Goal: Information Seeking & Learning: Check status

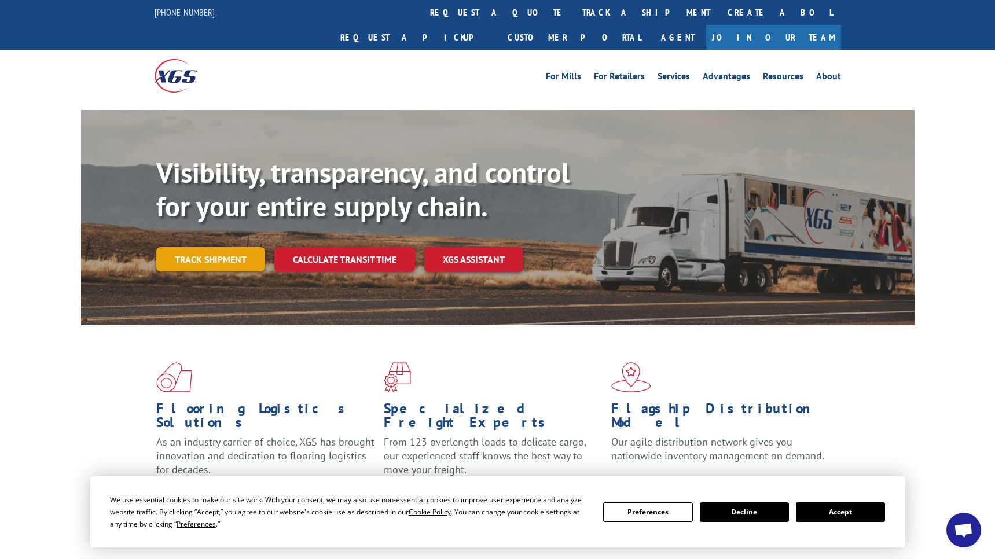
click at [226, 247] on link "Track shipment" at bounding box center [210, 259] width 109 height 24
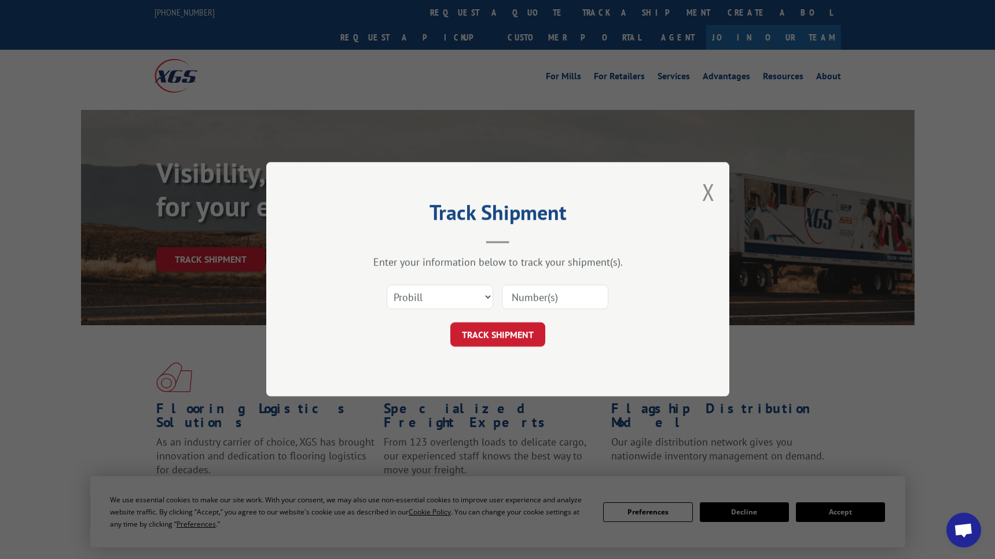
click at [561, 295] on input at bounding box center [555, 297] width 106 height 24
paste input "17597614"
type input "17597614"
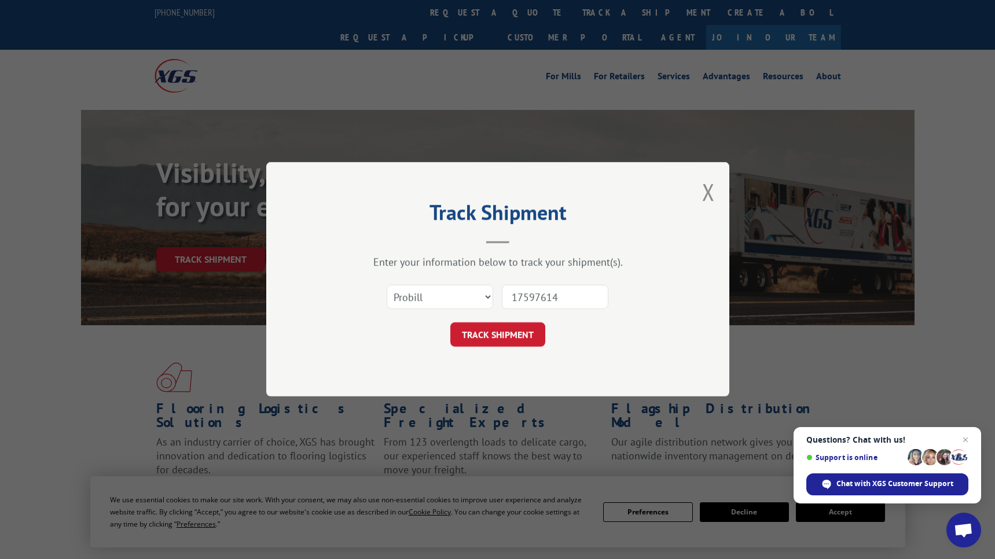
click at [506, 352] on div "Track Shipment Enter your information below to track your shipment(s). Select c…" at bounding box center [497, 279] width 463 height 234
click at [512, 336] on button "TRACK SHIPMENT" at bounding box center [497, 335] width 95 height 24
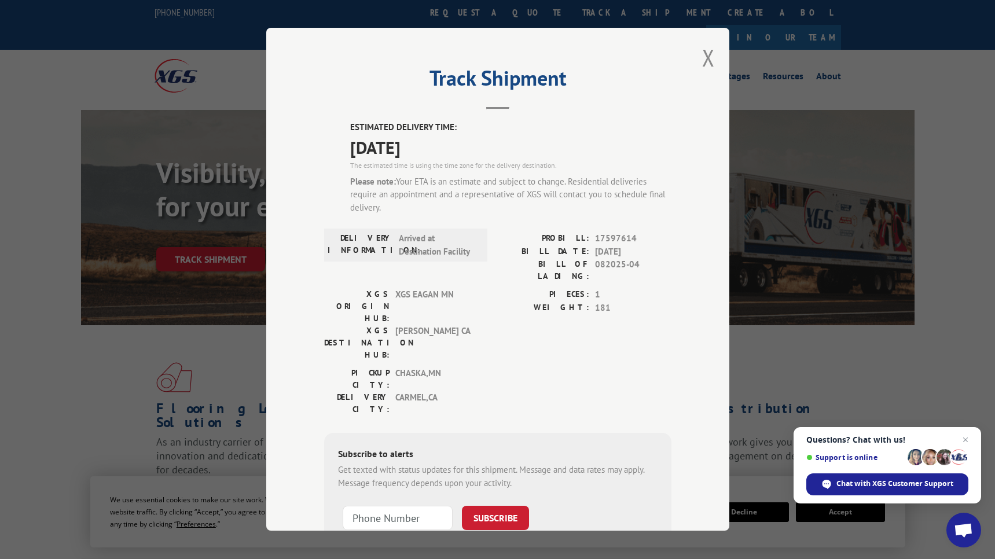
click at [701, 58] on div "Track Shipment ESTIMATED DELIVERY TIME: [DATE] The estimated time is using the …" at bounding box center [497, 279] width 463 height 503
click at [716, 58] on div "Track Shipment ESTIMATED DELIVERY TIME: [DATE] The estimated time is using the …" at bounding box center [497, 279] width 463 height 503
click at [705, 58] on button "Close modal" at bounding box center [708, 57] width 13 height 31
